Goal: Complete application form

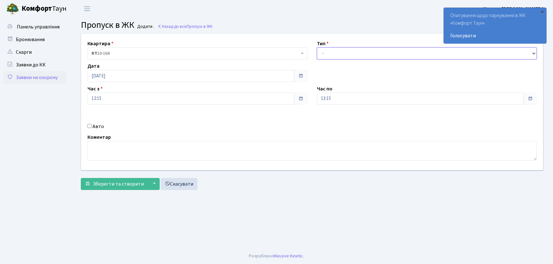
click at [346, 50] on select "- Доставка Таксі Гості Сервіс" at bounding box center [427, 54] width 220 height 12
select select "1"
click at [317, 48] on select "- Доставка Таксі Гості Сервіс" at bounding box center [427, 54] width 220 height 12
drag, startPoint x: 319, startPoint y: 102, endPoint x: 303, endPoint y: 105, distance: 16.6
click at [303, 105] on div "Квартира <b>КТ</b>&nbsp;&nbsp;&nbsp;&nbsp;10-164 КТ 10-164 Тип - Доставка Таксі…" at bounding box center [311, 102] width 471 height 137
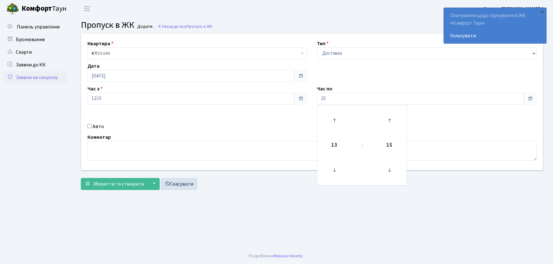
type input "22:00"
drag, startPoint x: 88, startPoint y: 127, endPoint x: 102, endPoint y: 120, distance: 15.6
click at [98, 122] on div "Квартира <b>КТ</b>&nbsp;&nbsp;&nbsp;&nbsp;10-164 КТ 10-164 Тип - Доставка Таксі…" at bounding box center [311, 102] width 471 height 137
click at [89, 125] on input "Авто" at bounding box center [89, 126] width 4 height 4
checkbox input "true"
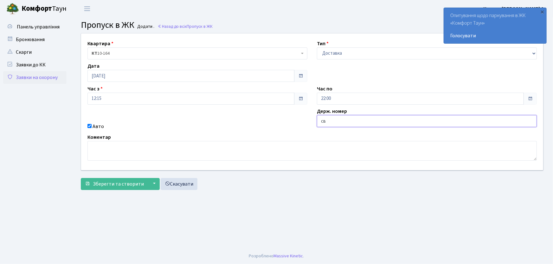
type input "СВ0269ВО"
click at [81, 178] on button "Зберегти та створити" at bounding box center [114, 184] width 67 height 12
click at [46, 78] on link "Заявки на охорону" at bounding box center [34, 77] width 63 height 13
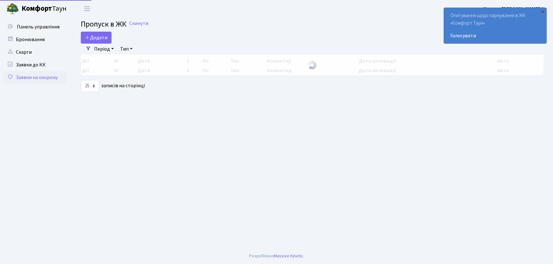
select select "25"
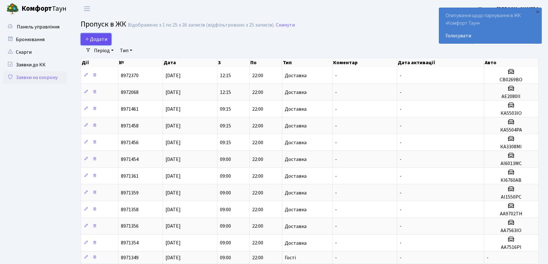
click at [101, 41] on span "Додати" at bounding box center [96, 39] width 22 height 7
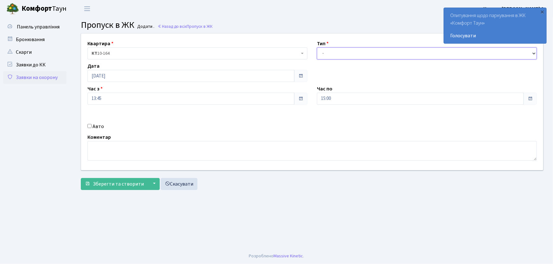
click at [336, 55] on select "- Доставка Таксі Гості Сервіс" at bounding box center [427, 54] width 220 height 12
select select "2"
click at [317, 48] on select "- Доставка Таксі Гості Сервіс" at bounding box center [427, 54] width 220 height 12
drag, startPoint x: 342, startPoint y: 99, endPoint x: 314, endPoint y: 99, distance: 27.9
click at [314, 99] on div "Час по 15:00 15 : 00 00 01 02 03 04 05 06 07 08 09 10 11 12 13 14 15 16 17 18 1…" at bounding box center [426, 95] width 229 height 20
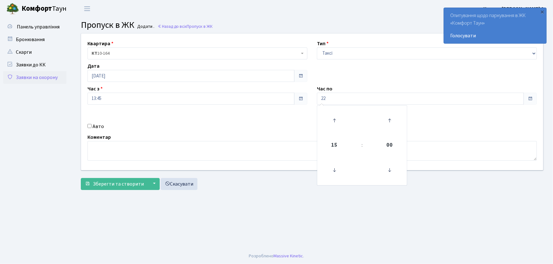
type input "22:00"
click at [89, 125] on input "Авто" at bounding box center [89, 126] width 4 height 4
checkbox input "true"
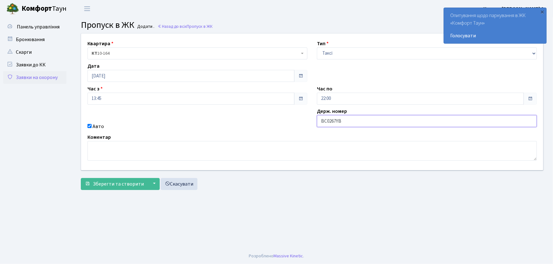
type input "BC0267YB"
click at [81, 178] on button "Зберегти та створити" at bounding box center [114, 184] width 67 height 12
